Goal: Task Accomplishment & Management: Manage account settings

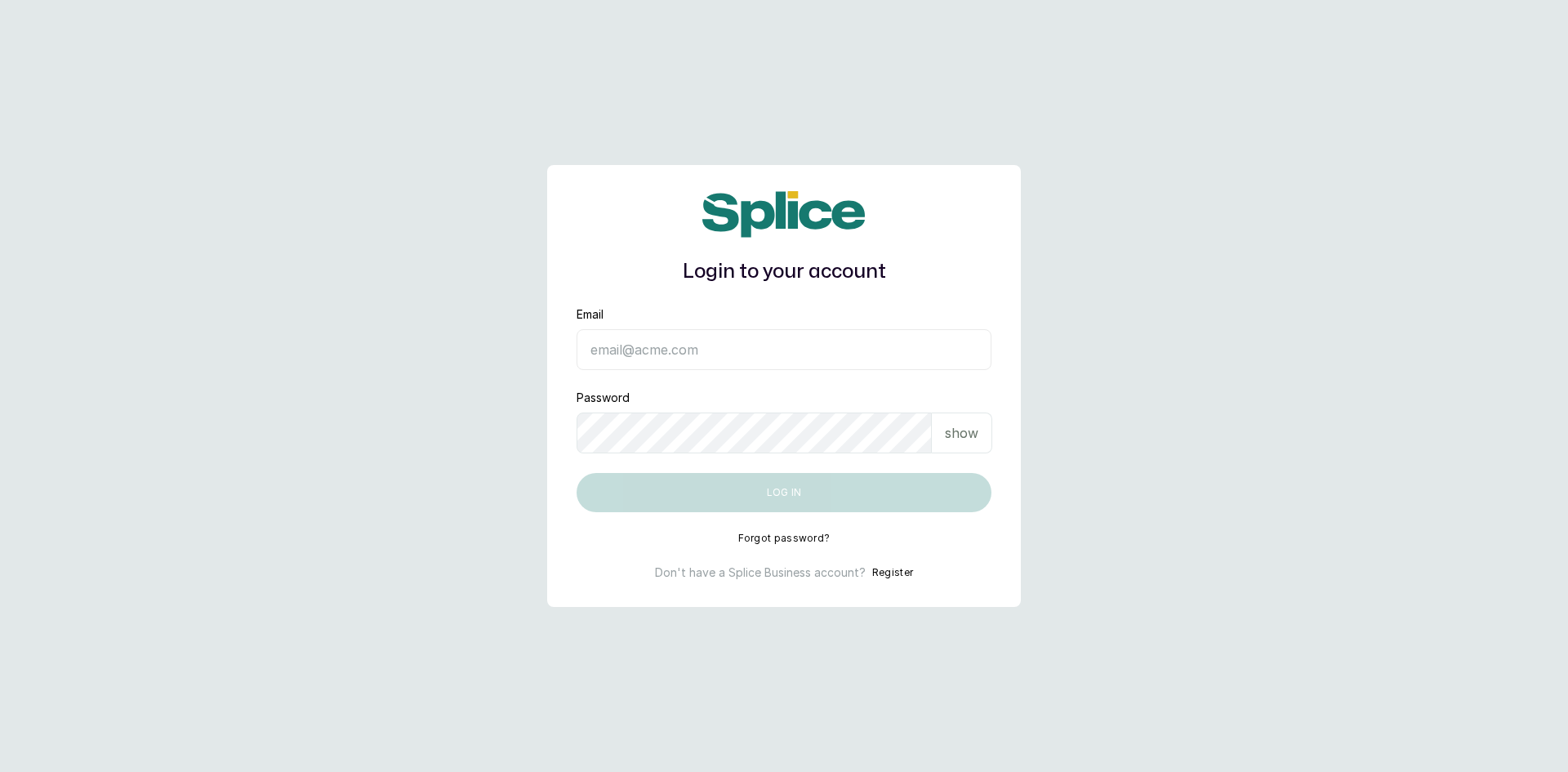
type input "[EMAIL_ADDRESS][DOMAIN_NAME]"
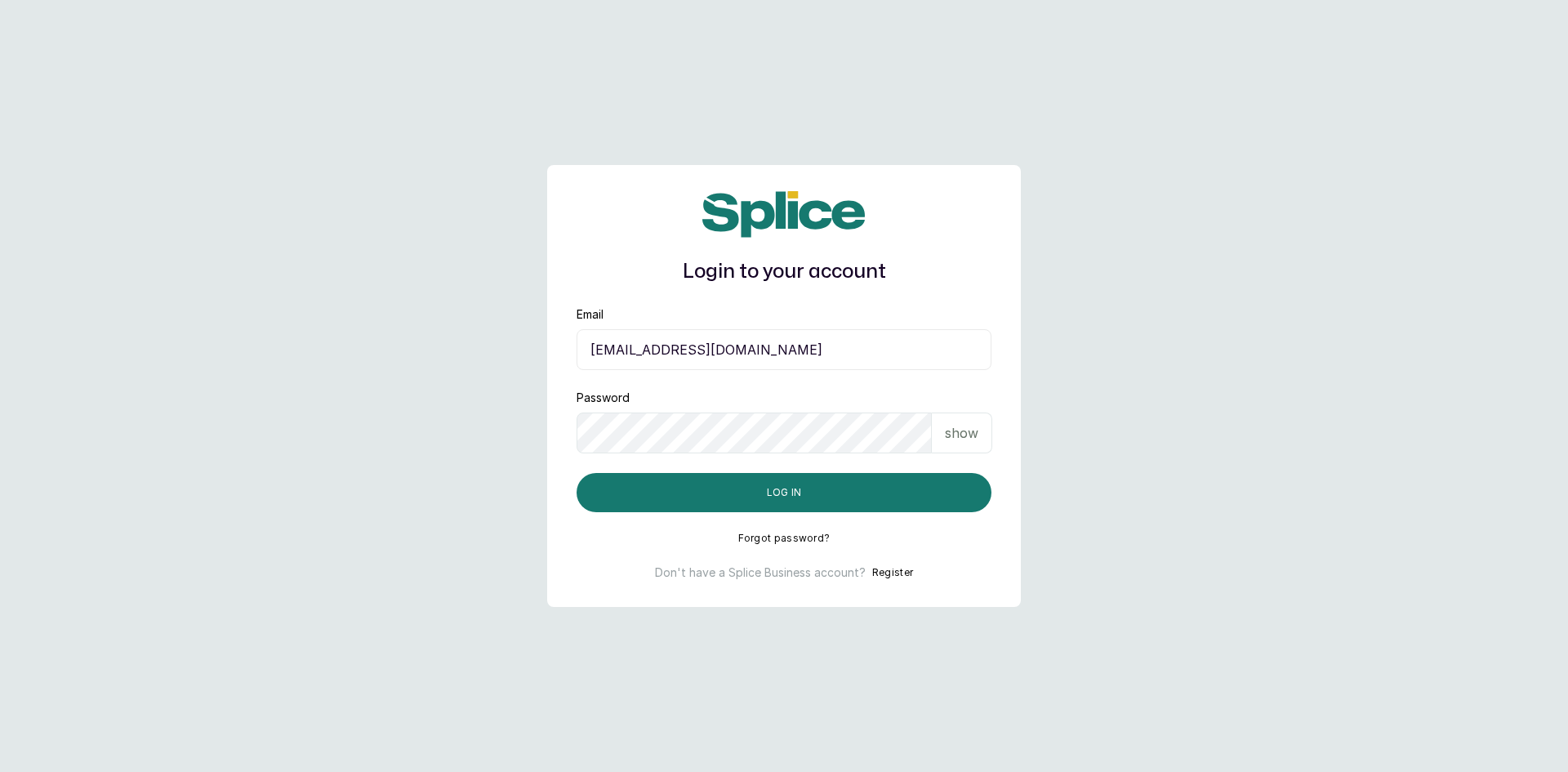
click at [960, 430] on p "show" at bounding box center [962, 433] width 33 height 19
click at [767, 491] on button "Log in" at bounding box center [784, 492] width 415 height 39
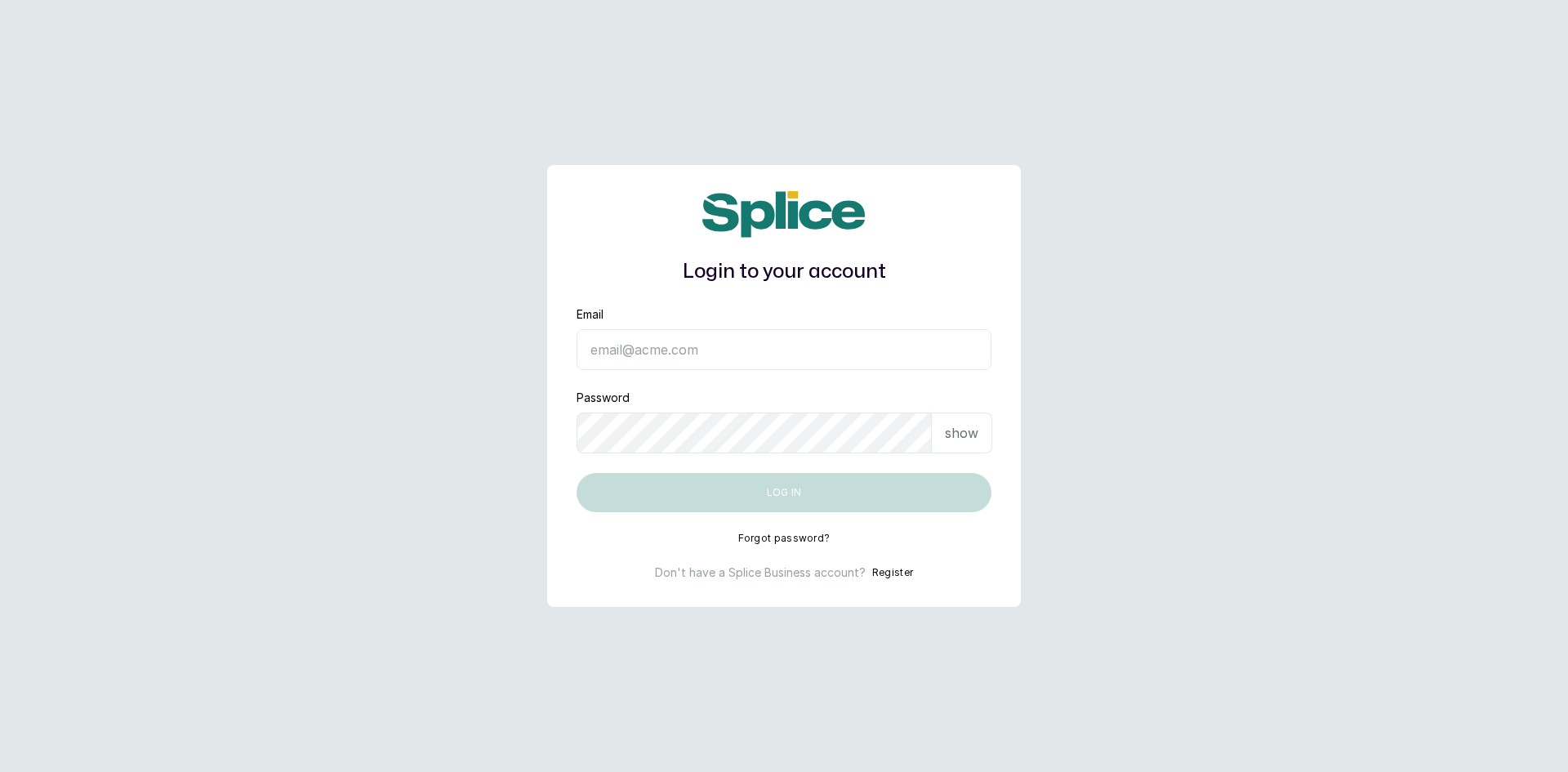
type input "[EMAIL_ADDRESS][DOMAIN_NAME]"
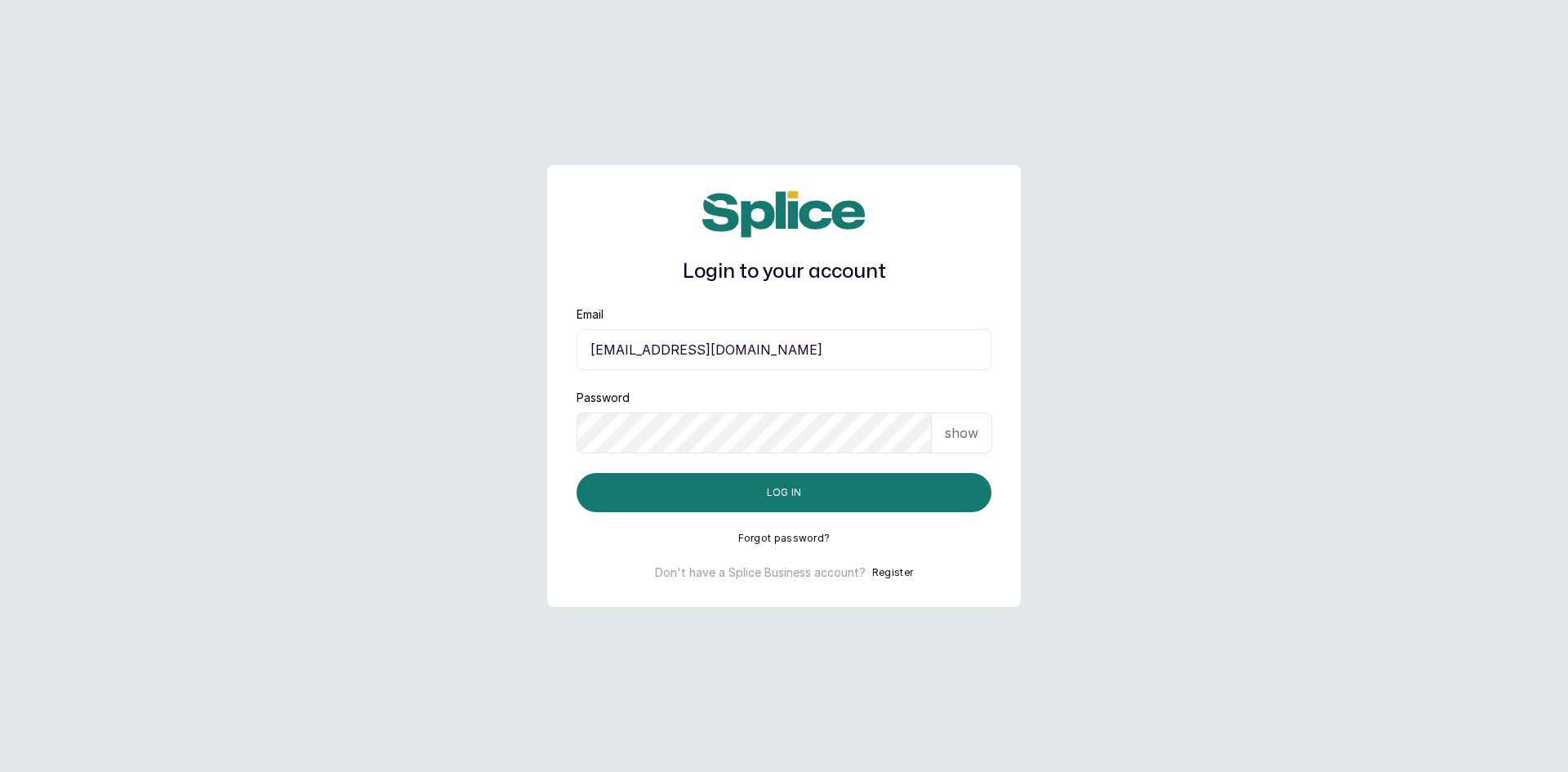
click at [974, 437] on p "show" at bounding box center [962, 433] width 33 height 19
click at [791, 490] on button "Log in" at bounding box center [784, 492] width 415 height 39
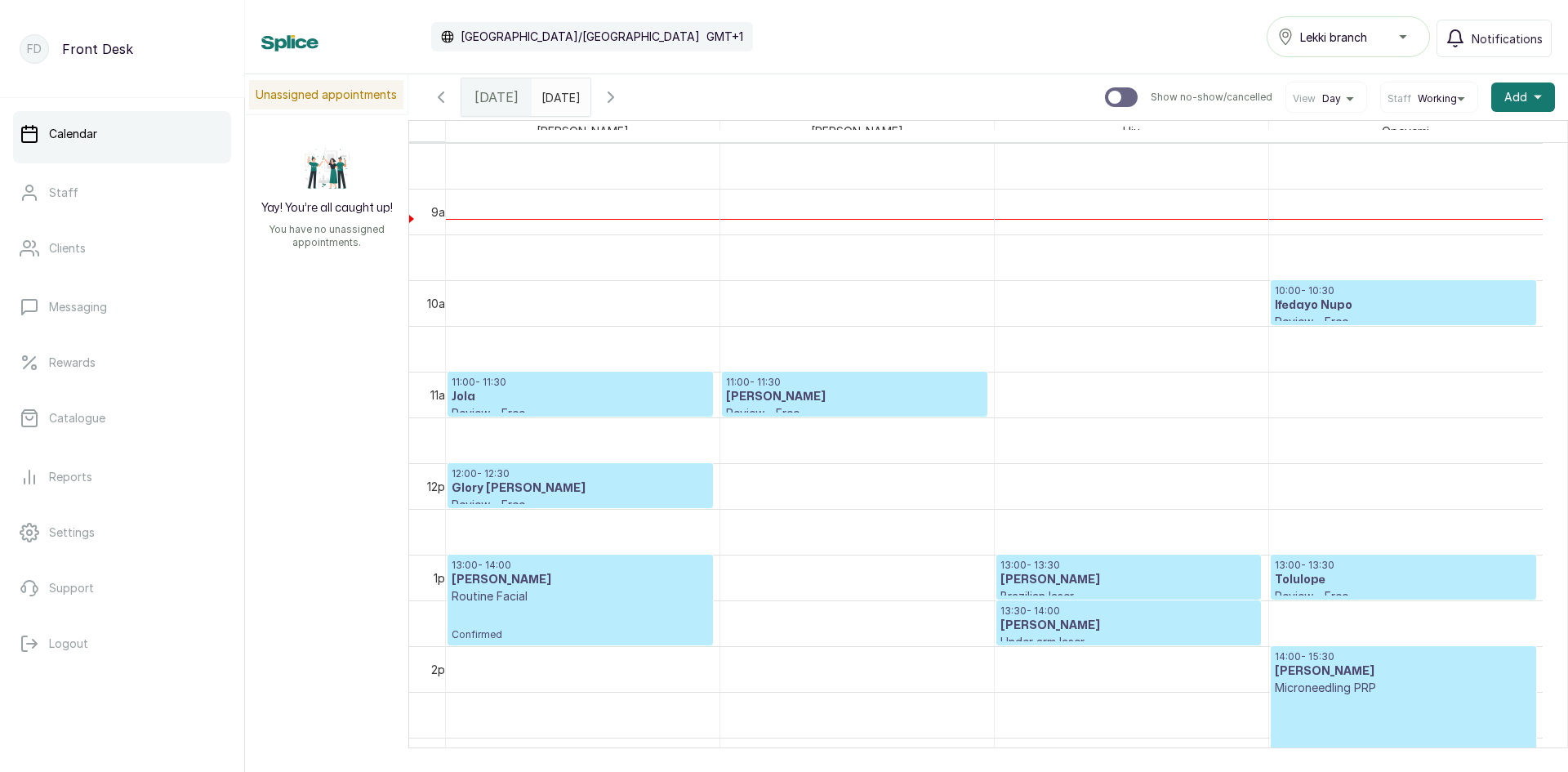
scroll to position [696, 0]
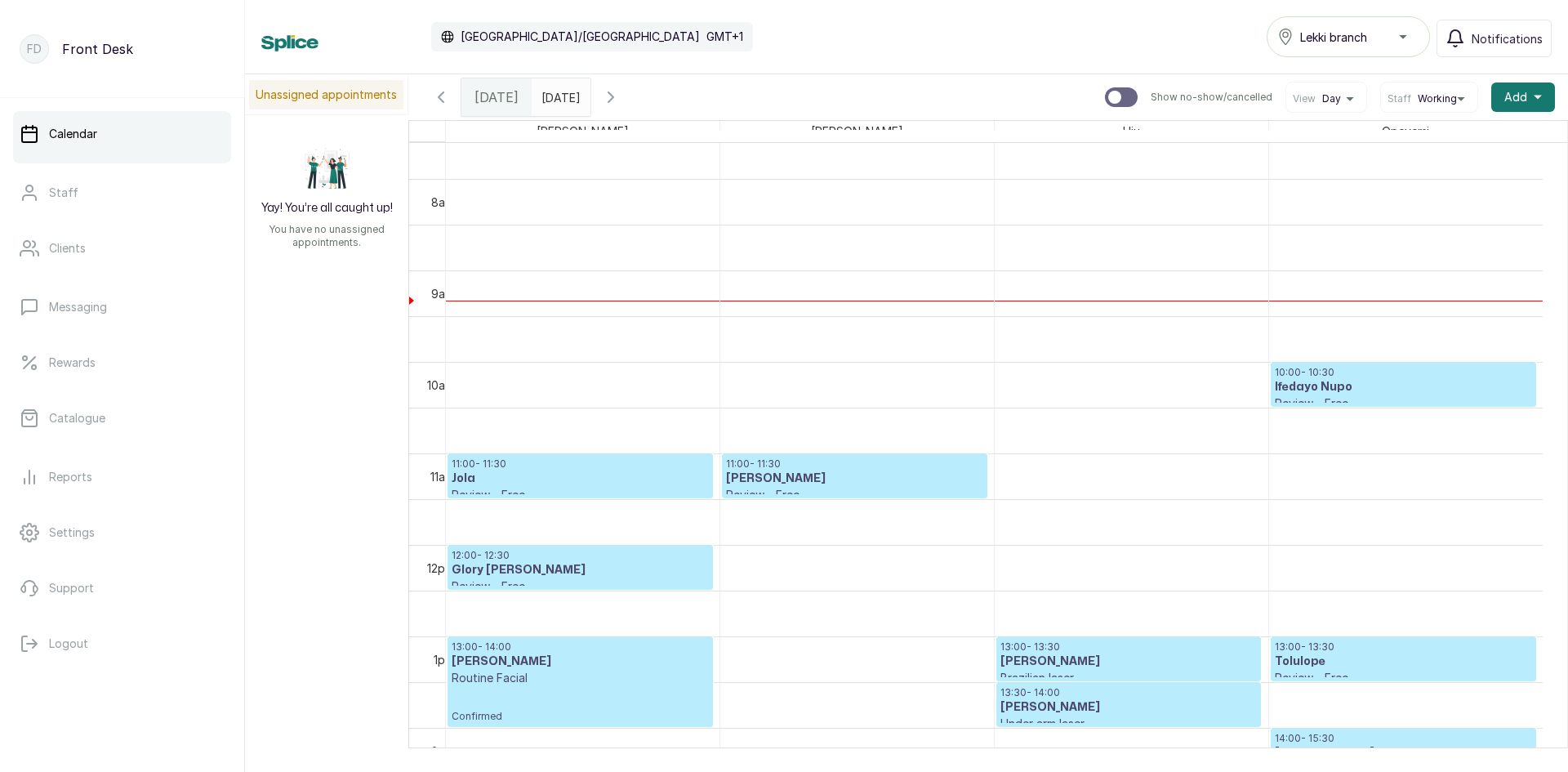
click at [620, 93] on icon "button" at bounding box center [611, 97] width 19 height 19
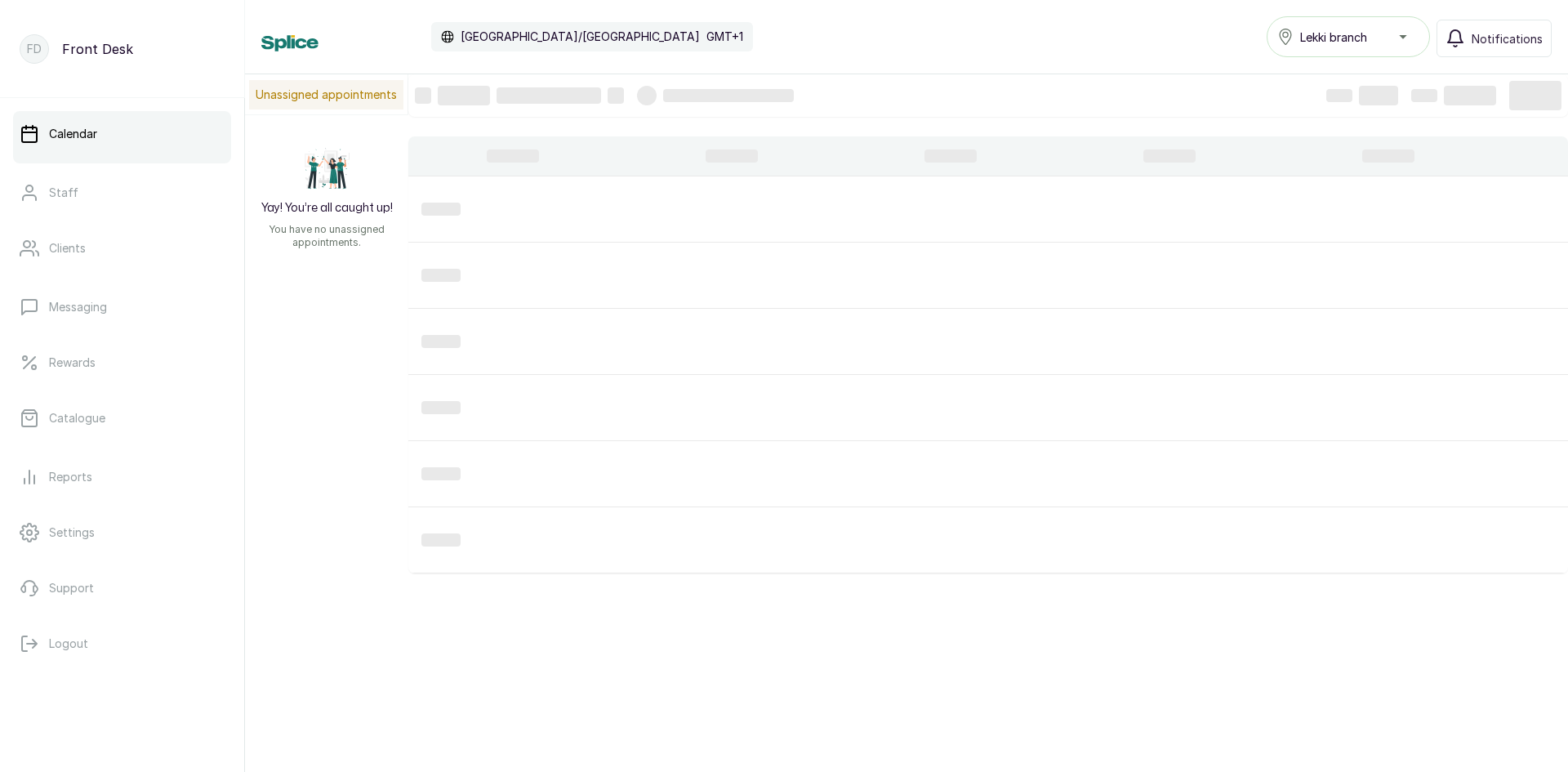
scroll to position [550, 0]
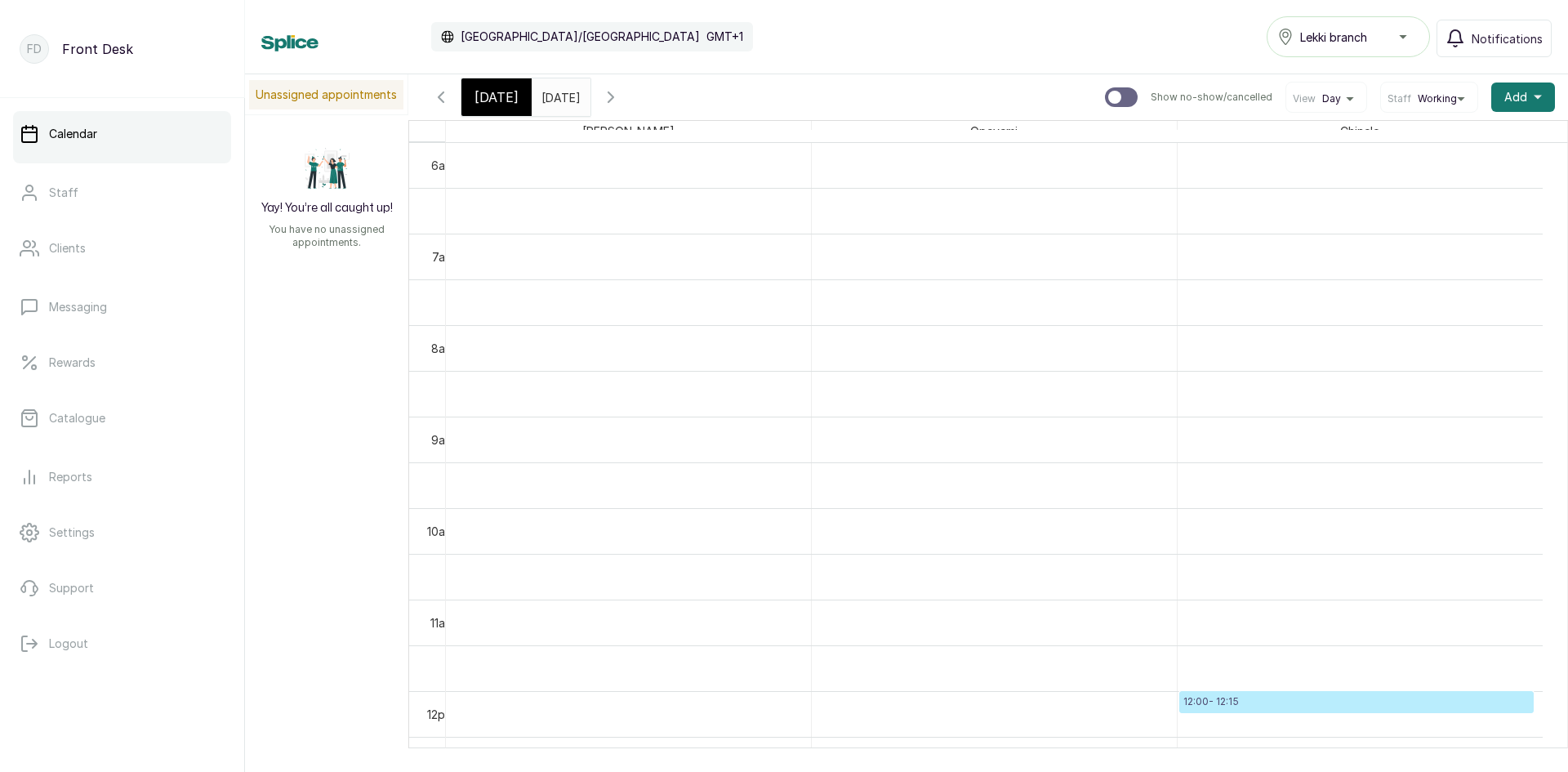
click at [620, 96] on icon "button" at bounding box center [611, 97] width 19 height 19
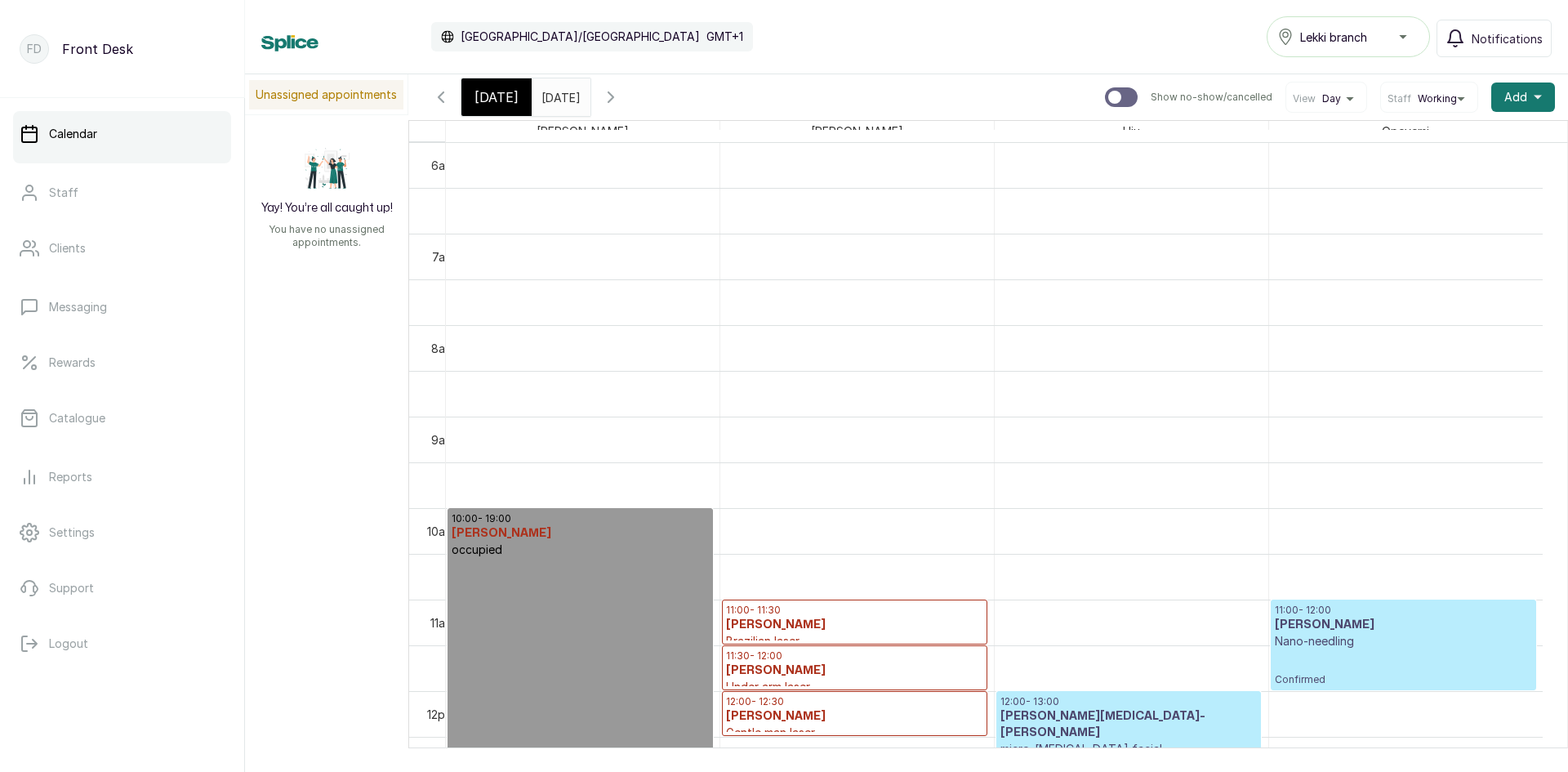
click at [620, 96] on icon "button" at bounding box center [611, 97] width 19 height 19
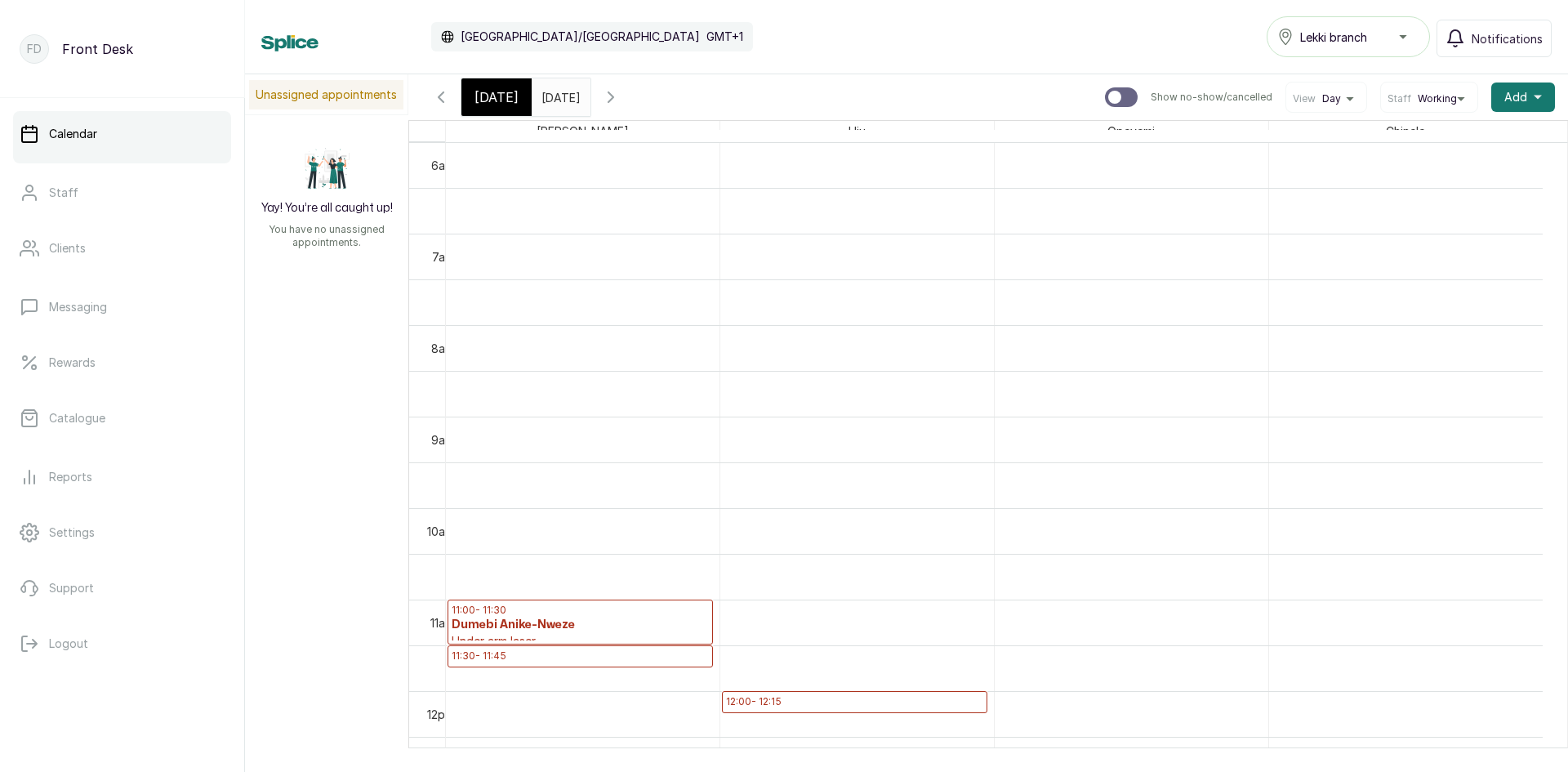
scroll to position [699, 0]
